Goal: Find contact information: Find contact information

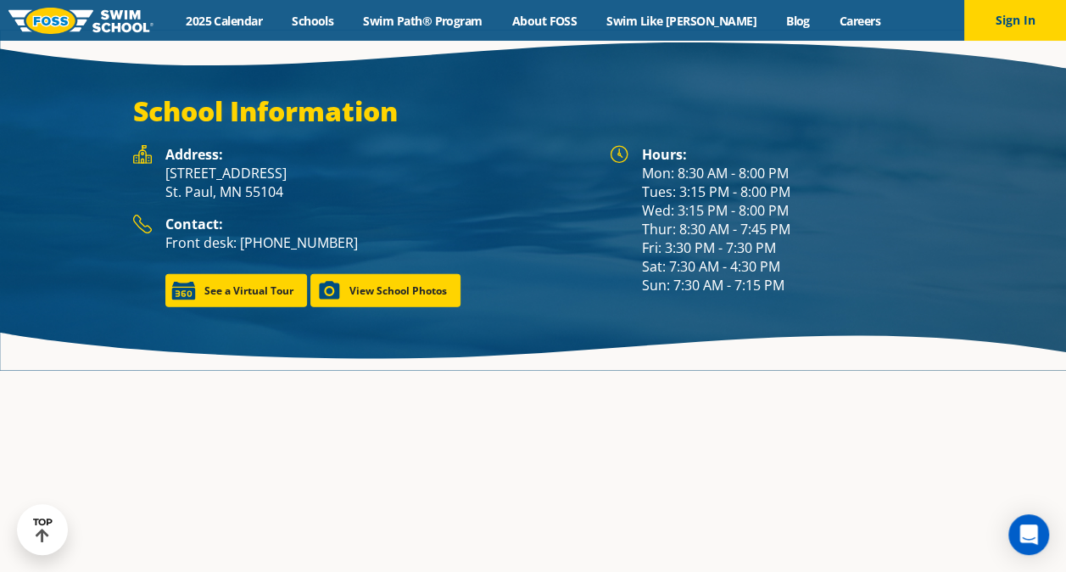
scroll to position [2275, 0]
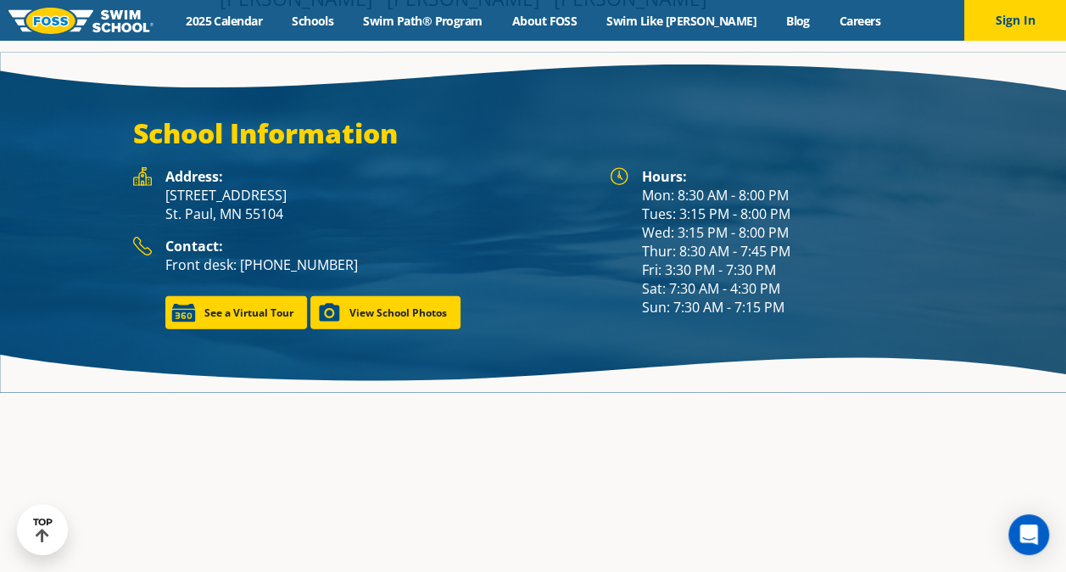
click at [387, 179] on div "Address: 1166 University Ave West St. Paul, MN 55104" at bounding box center [379, 202] width 428 height 70
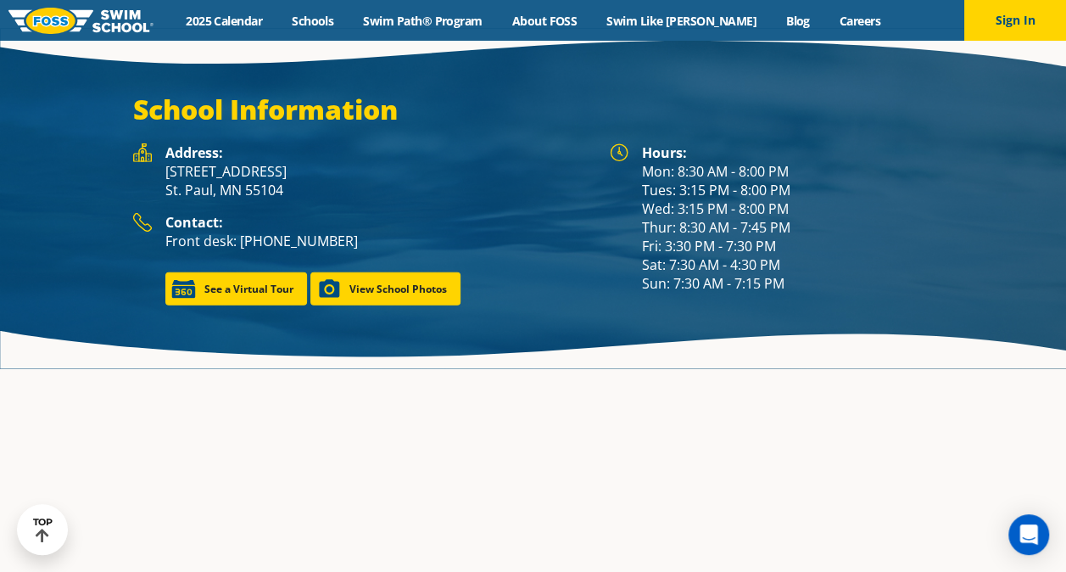
click at [294, 166] on p "1166 University Ave West St. Paul, MN 55104" at bounding box center [379, 180] width 428 height 37
drag, startPoint x: 284, startPoint y: 165, endPoint x: 168, endPoint y: 151, distance: 117.0
click at [168, 162] on p "1166 University Ave West St. Paul, MN 55104" at bounding box center [379, 180] width 428 height 37
copy p "1166 University Ave West St. Paul, MN 55104"
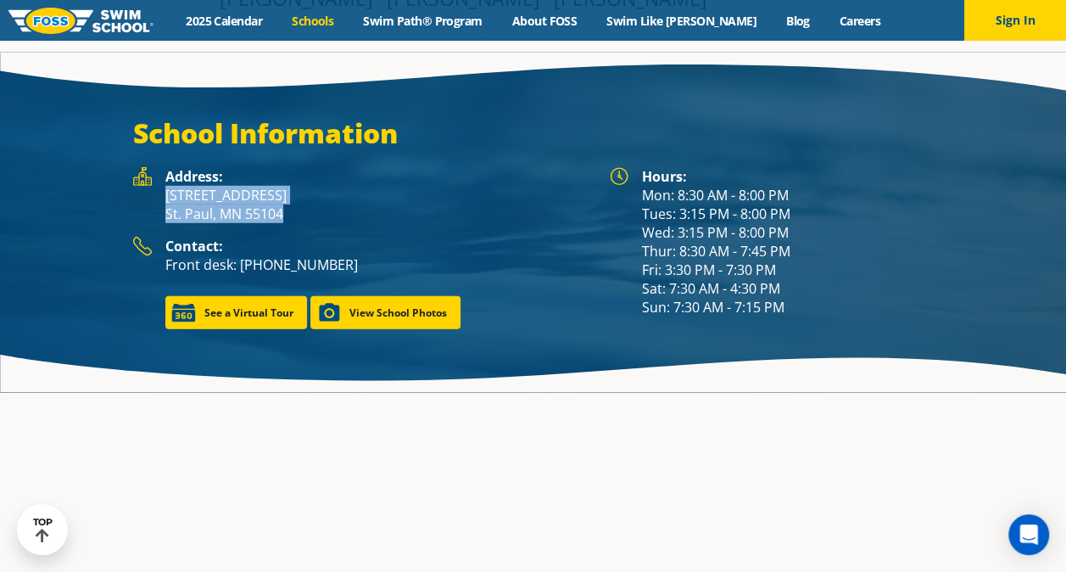
click at [349, 14] on link "Schools" at bounding box center [312, 21] width 71 height 16
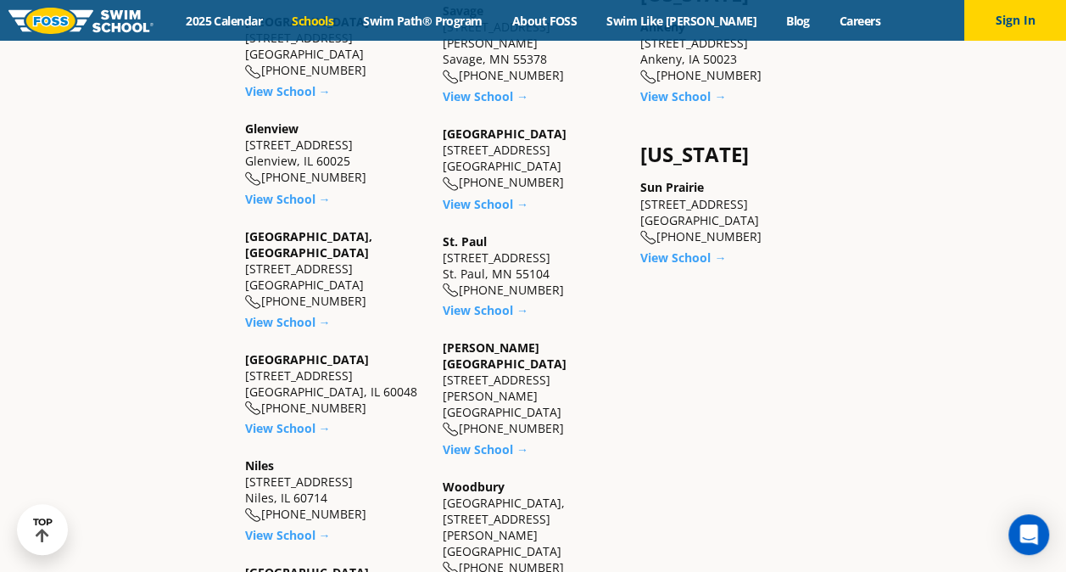
scroll to position [1401, 0]
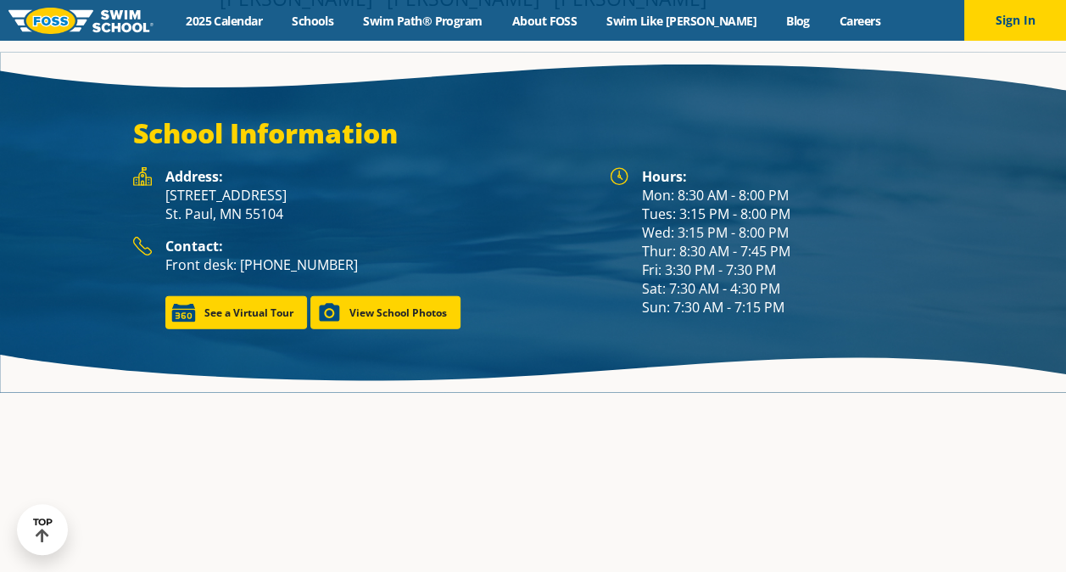
scroll to position [2318, 0]
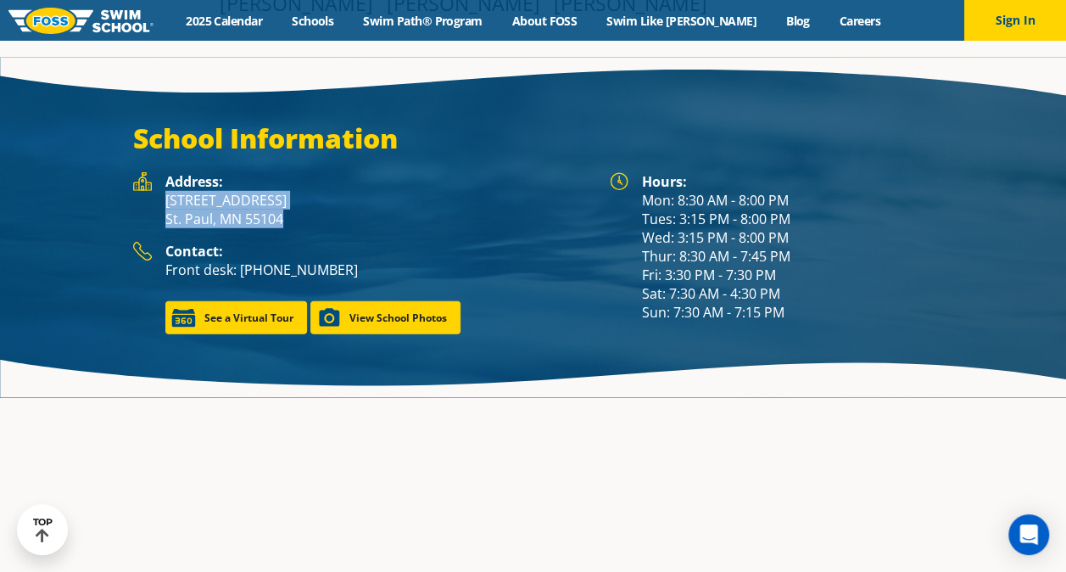
drag, startPoint x: 295, startPoint y: 165, endPoint x: 164, endPoint y: 149, distance: 132.4
click at [164, 172] on div "Address: 1166 University Ave West St. Paul, MN 55104" at bounding box center [363, 207] width 460 height 70
copy p "1166 University Ave West St. Paul, MN 55104"
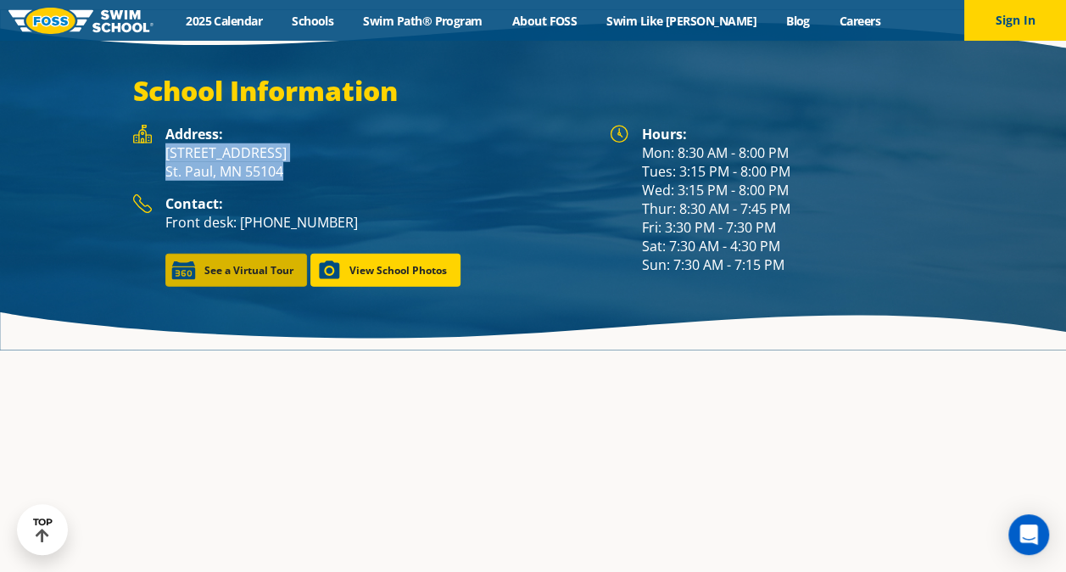
scroll to position [2294, 0]
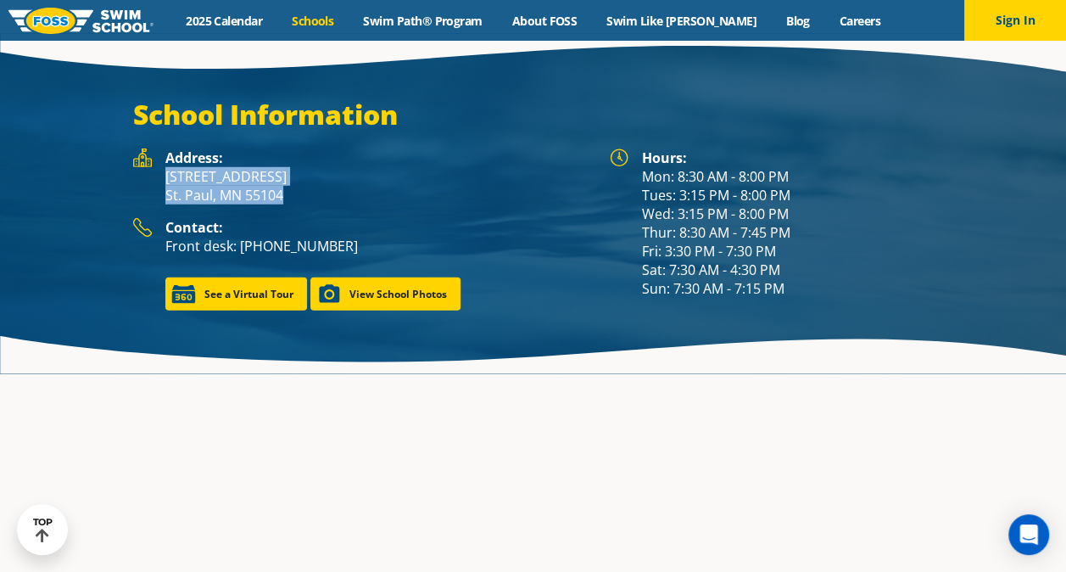
click at [349, 25] on link "Schools" at bounding box center [312, 21] width 71 height 16
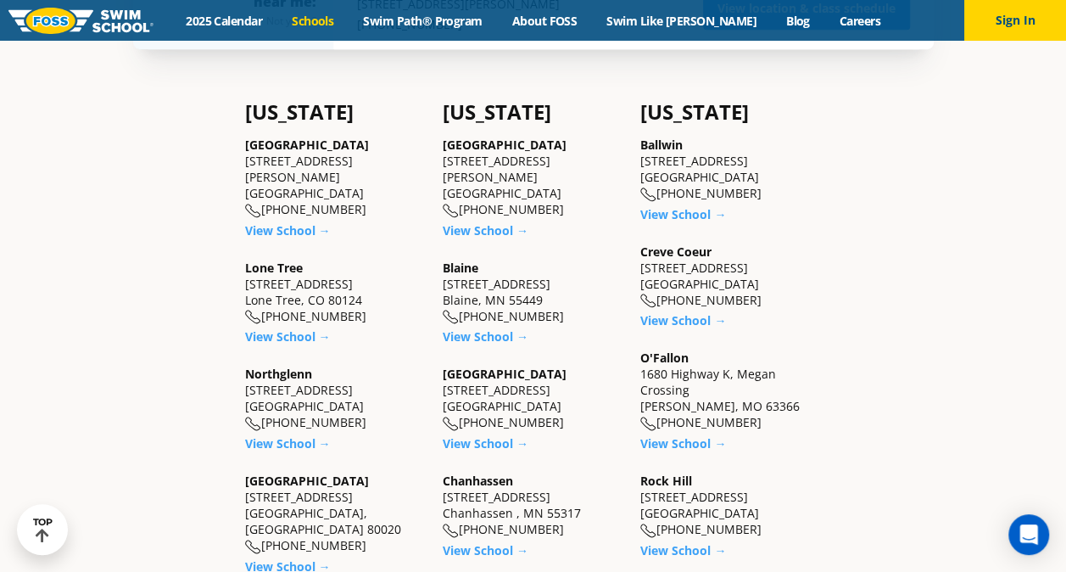
scroll to position [489, 0]
click at [506, 221] on link "View School →" at bounding box center [486, 229] width 86 height 16
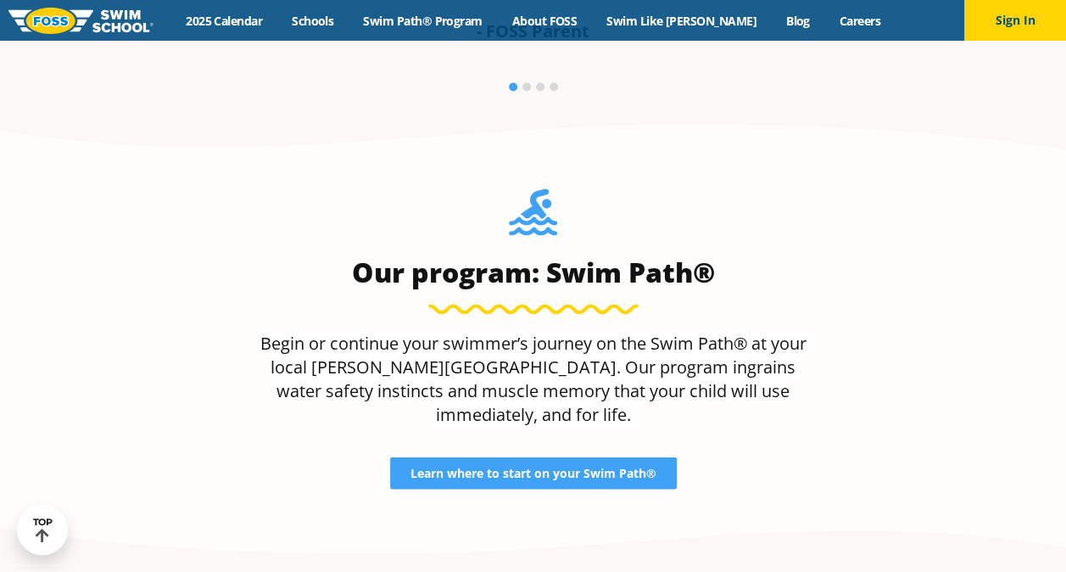
scroll to position [1438, 0]
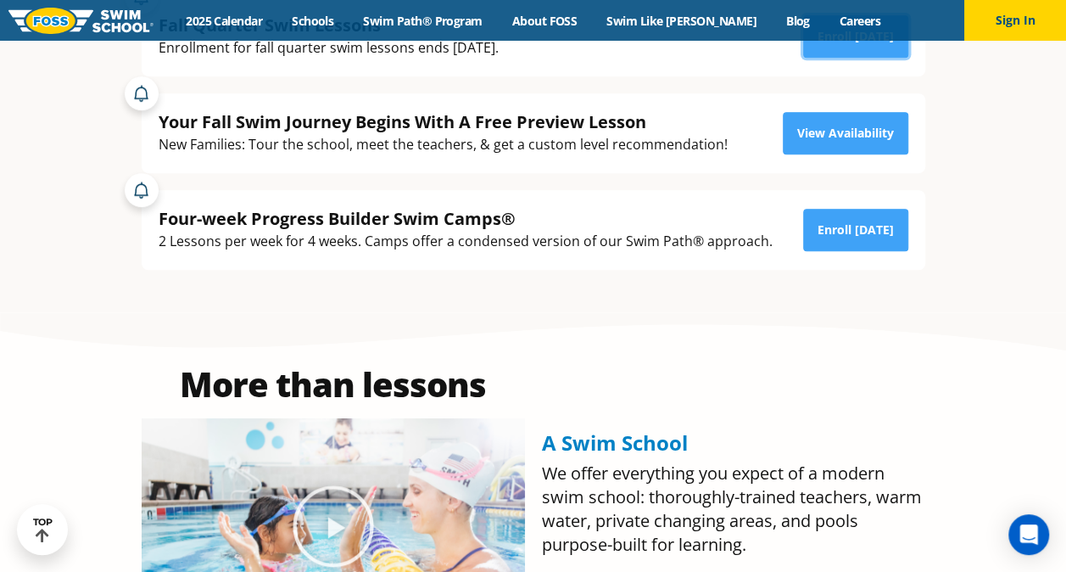
scroll to position [435, 0]
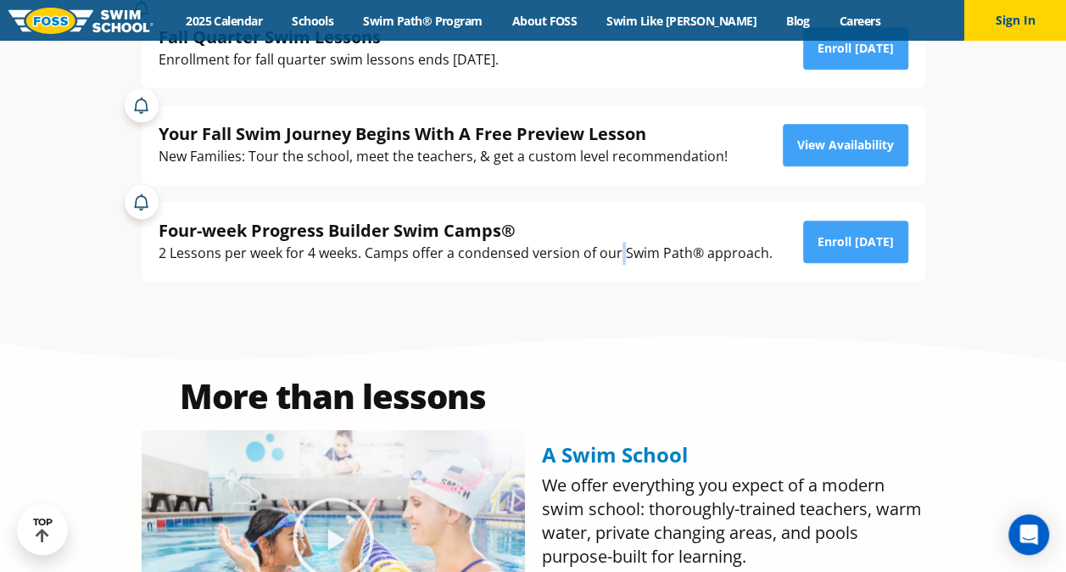
drag, startPoint x: 792, startPoint y: 144, endPoint x: 619, endPoint y: 293, distance: 228.0
click at [619, 293] on div "Fall Quarter Swim Lessons Enrollment for fall quarter swim lessons ends [DATE].…" at bounding box center [534, 145] width 818 height 358
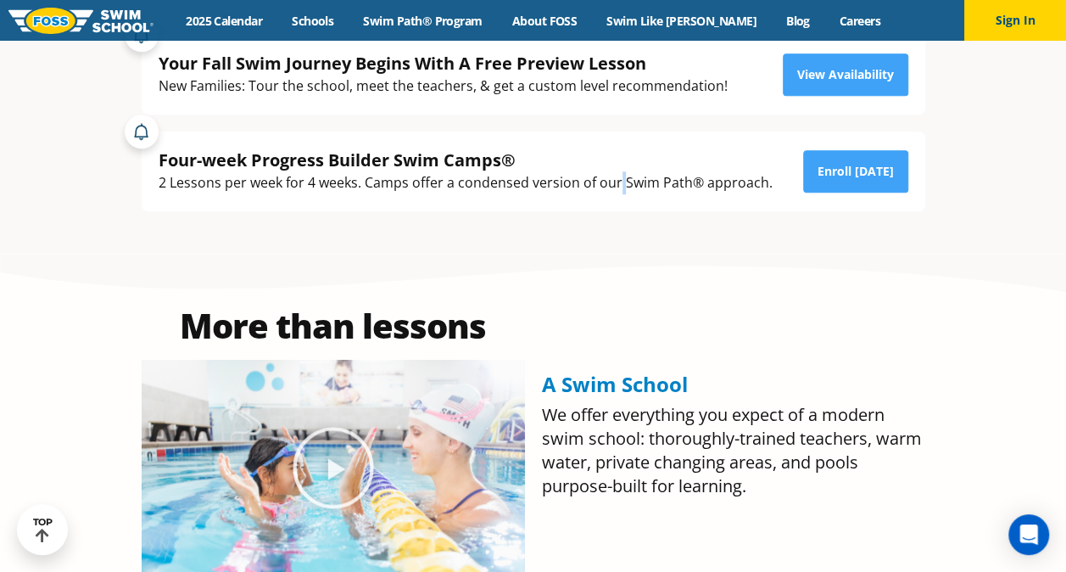
scroll to position [505, 0]
click at [620, 293] on div "More than lessons A Swim School We offer everything you expect of a modern swim…" at bounding box center [534, 443] width 818 height 300
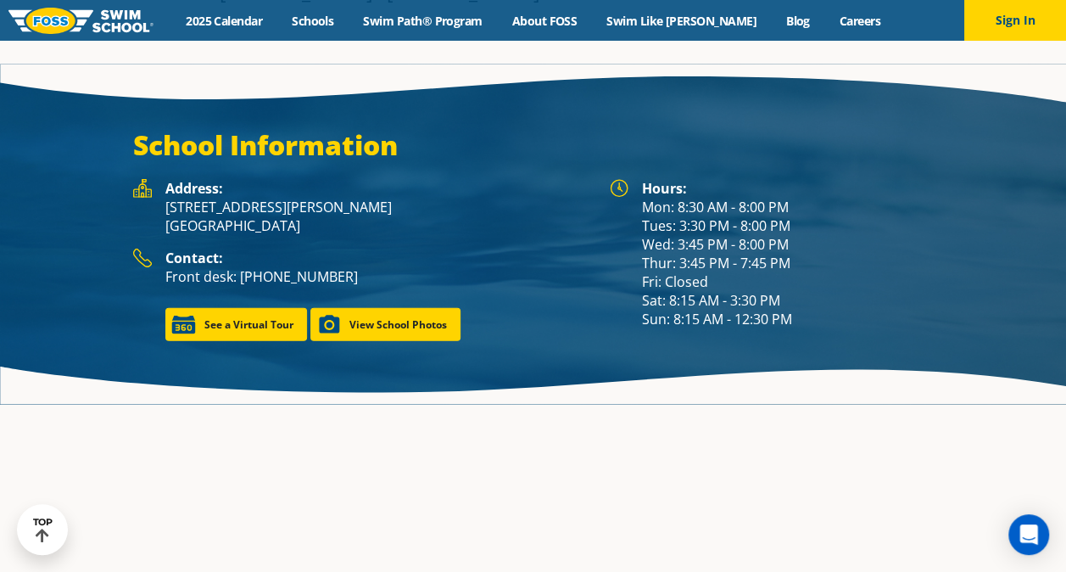
scroll to position [2199, 0]
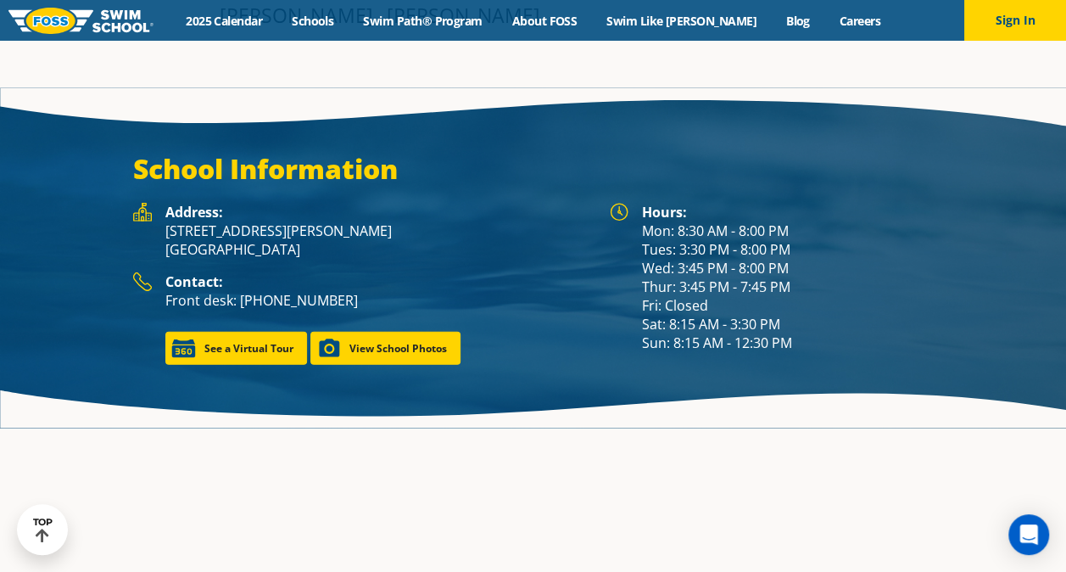
drag, startPoint x: 318, startPoint y: 203, endPoint x: 165, endPoint y: 185, distance: 154.6
click at [165, 221] on p "[STREET_ADDRESS][PERSON_NAME]" at bounding box center [379, 239] width 428 height 37
copy p "[STREET_ADDRESS][PERSON_NAME]"
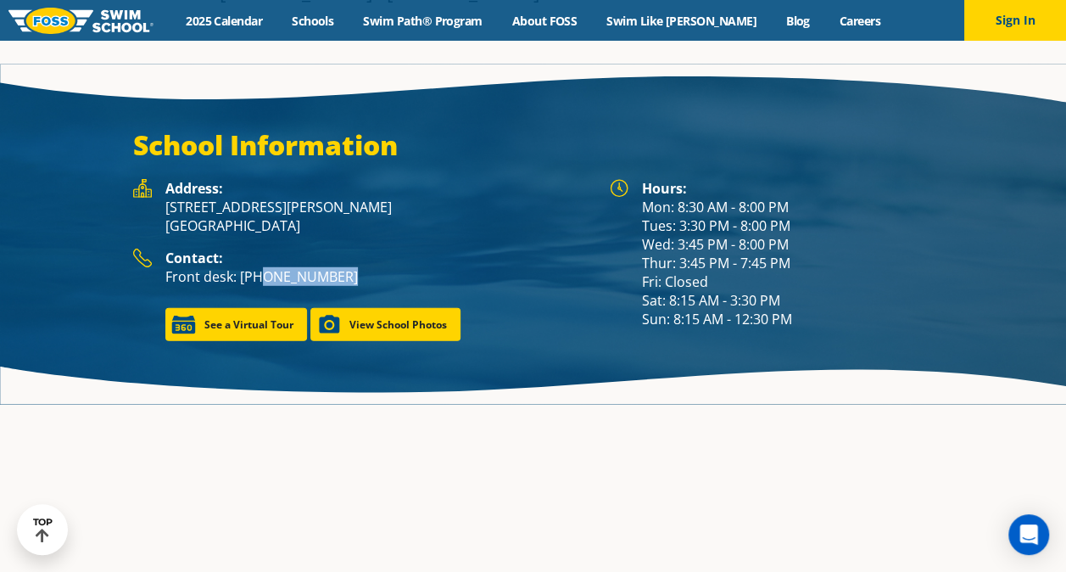
scroll to position [2246, 0]
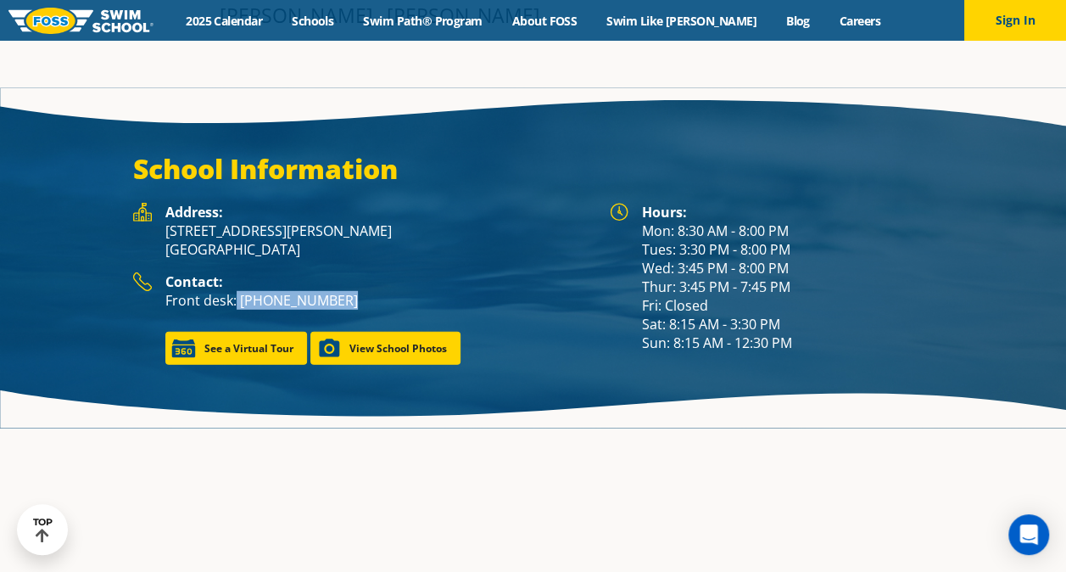
drag, startPoint x: 337, startPoint y: 253, endPoint x: 234, endPoint y: 252, distance: 102.7
click at [234, 291] on p "Front desk: [PHONE_NUMBER]" at bounding box center [379, 300] width 428 height 19
copy p "[PHONE_NUMBER]"
